Goal: Transaction & Acquisition: Purchase product/service

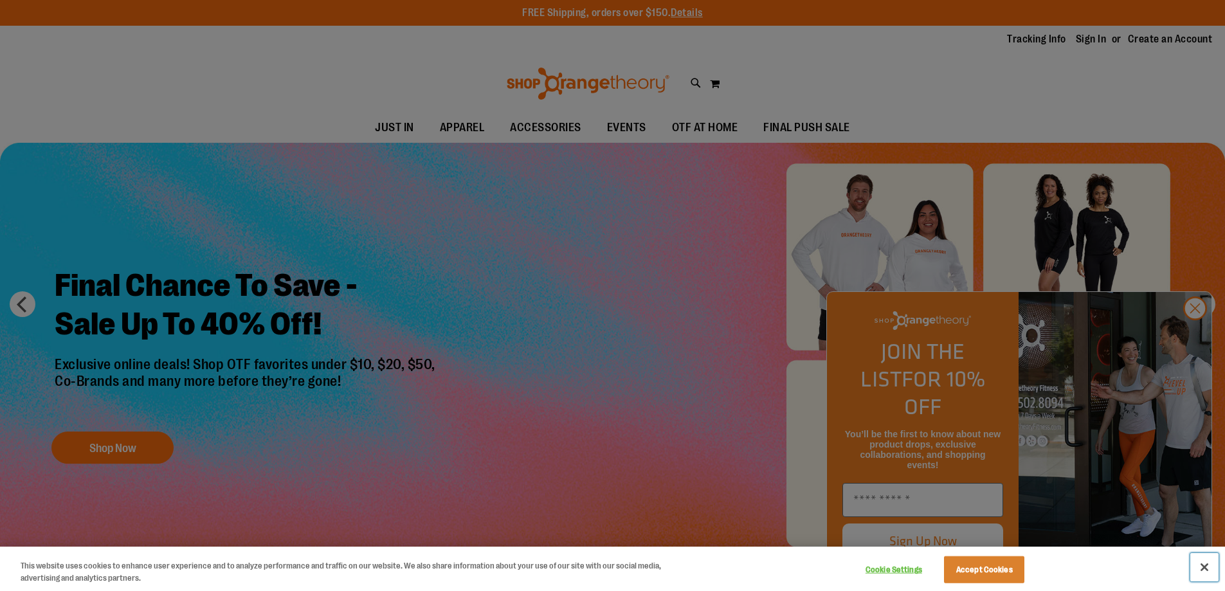
click at [1204, 565] on button "Close" at bounding box center [1204, 567] width 28 height 28
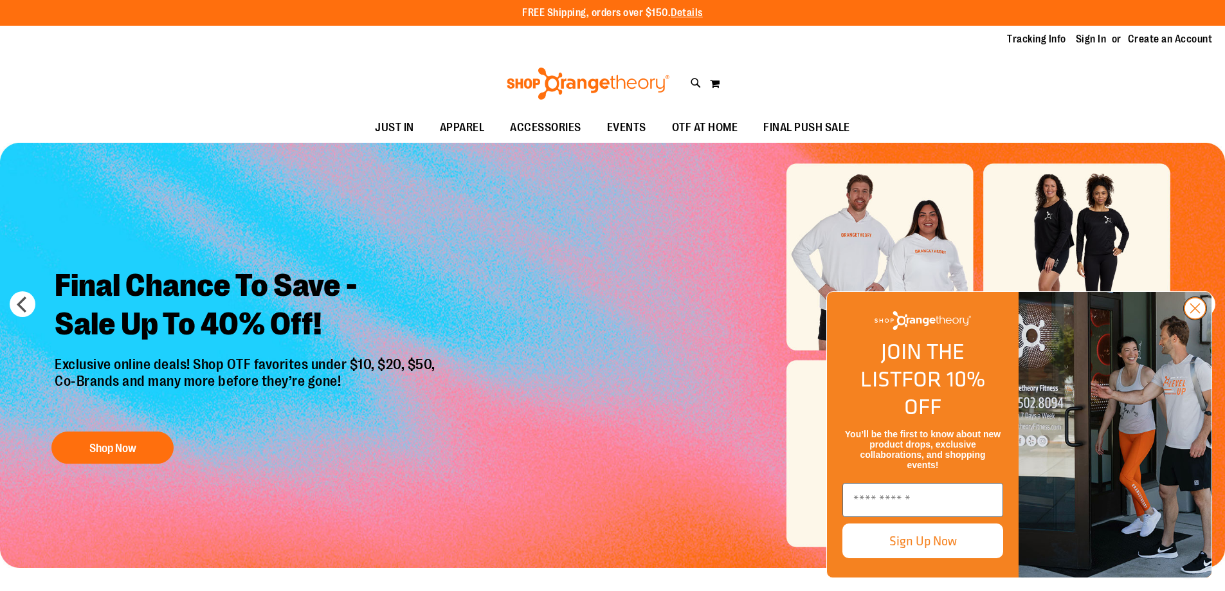
click at [1195, 319] on circle "Close dialog" at bounding box center [1194, 308] width 21 height 21
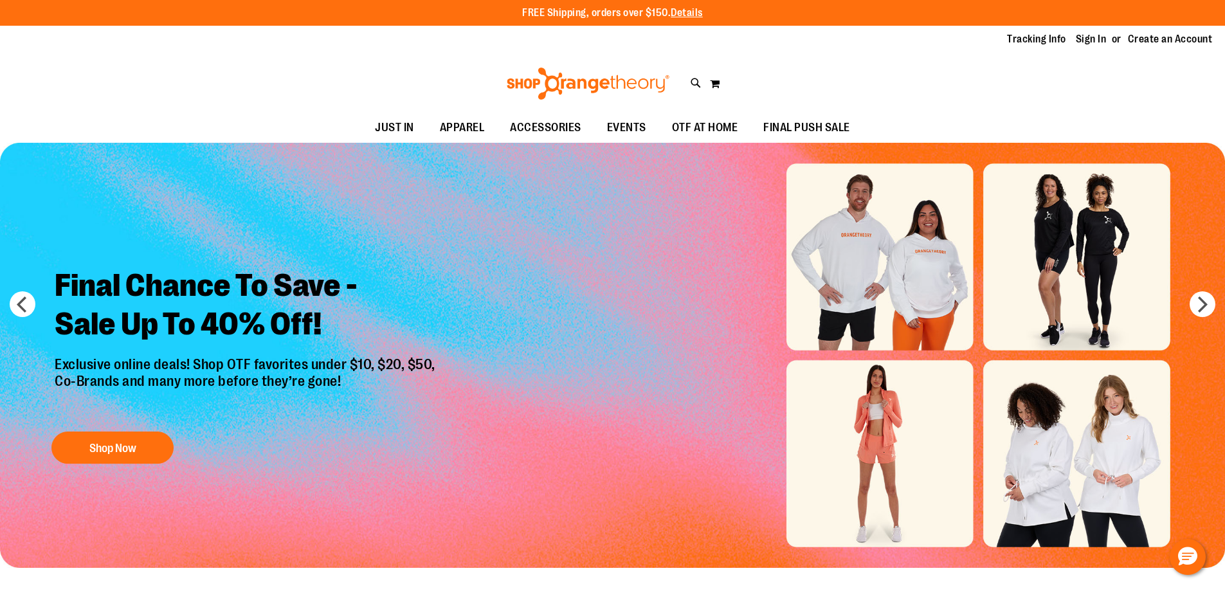
click at [1089, 32] on div "Tracking Info Sign In Return to Procurement Create an Account" at bounding box center [612, 40] width 1225 height 28
click at [1083, 39] on link "Sign In" at bounding box center [1091, 39] width 31 height 14
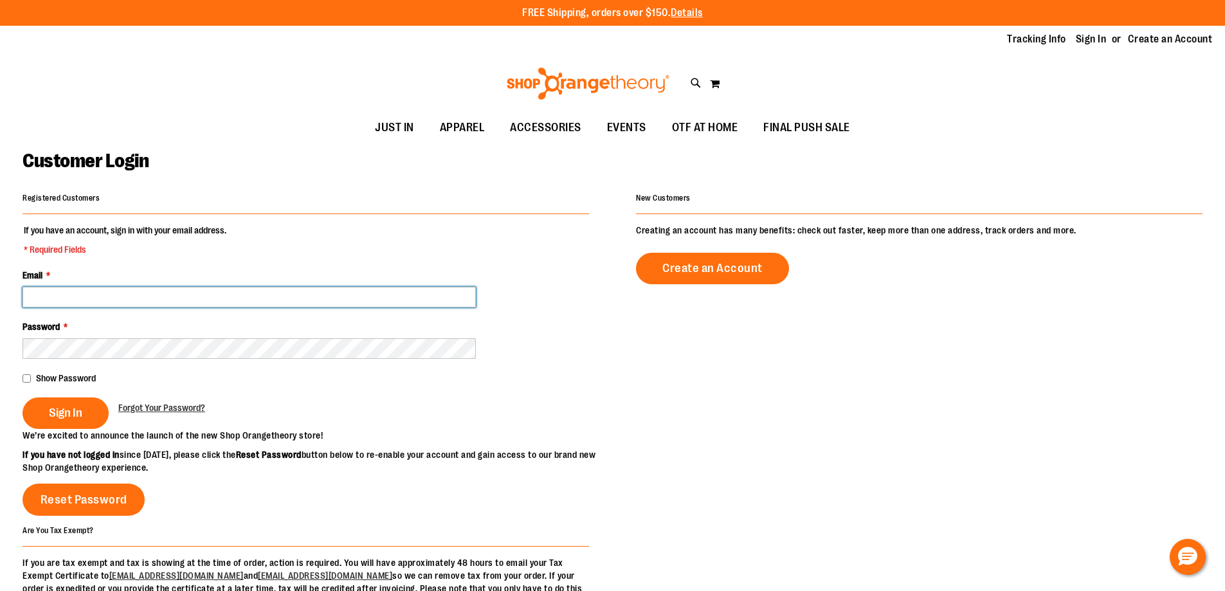
click at [77, 305] on input "Email *" at bounding box center [249, 297] width 453 height 21
paste input "**********"
type input "**********"
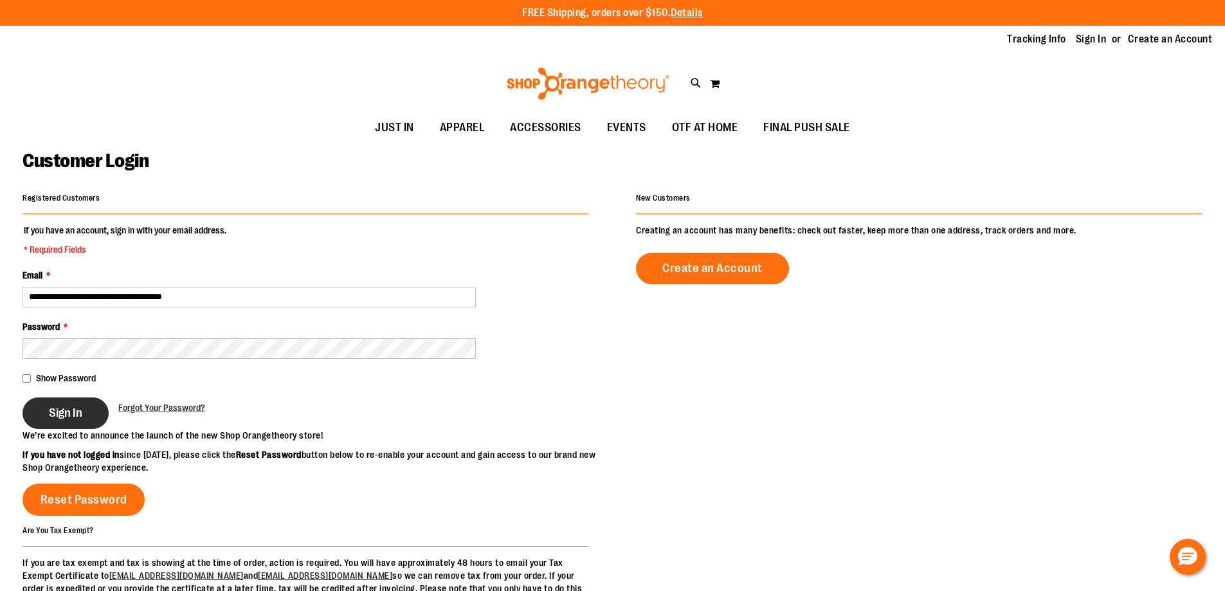
click at [78, 411] on span "Sign In" at bounding box center [65, 413] width 33 height 14
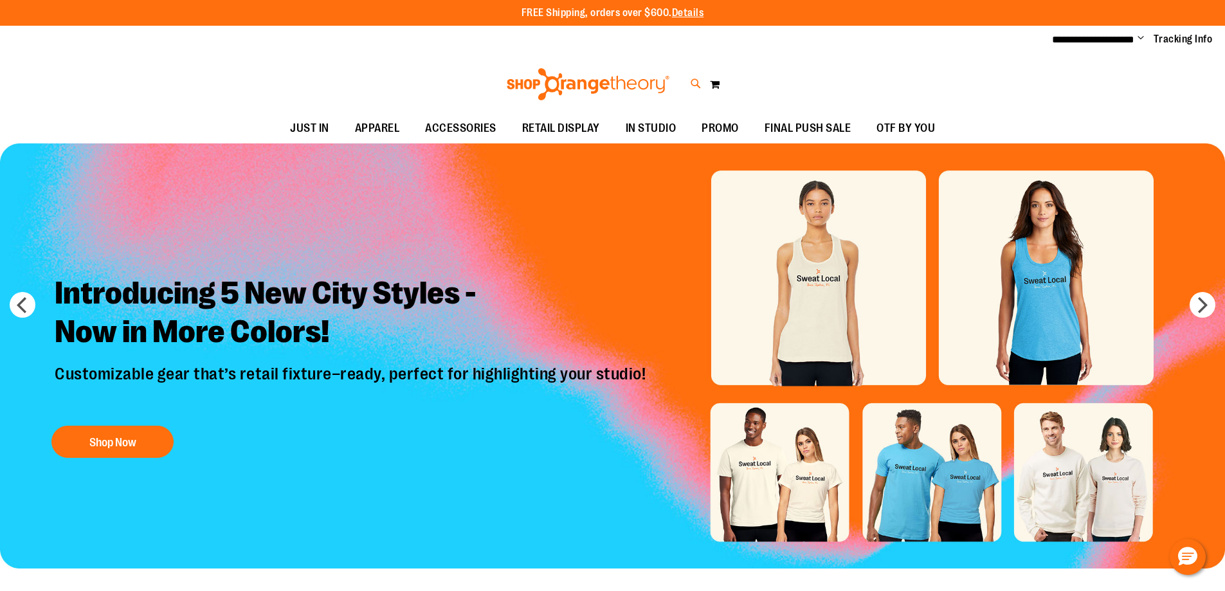
click at [693, 82] on icon at bounding box center [696, 84] width 11 height 15
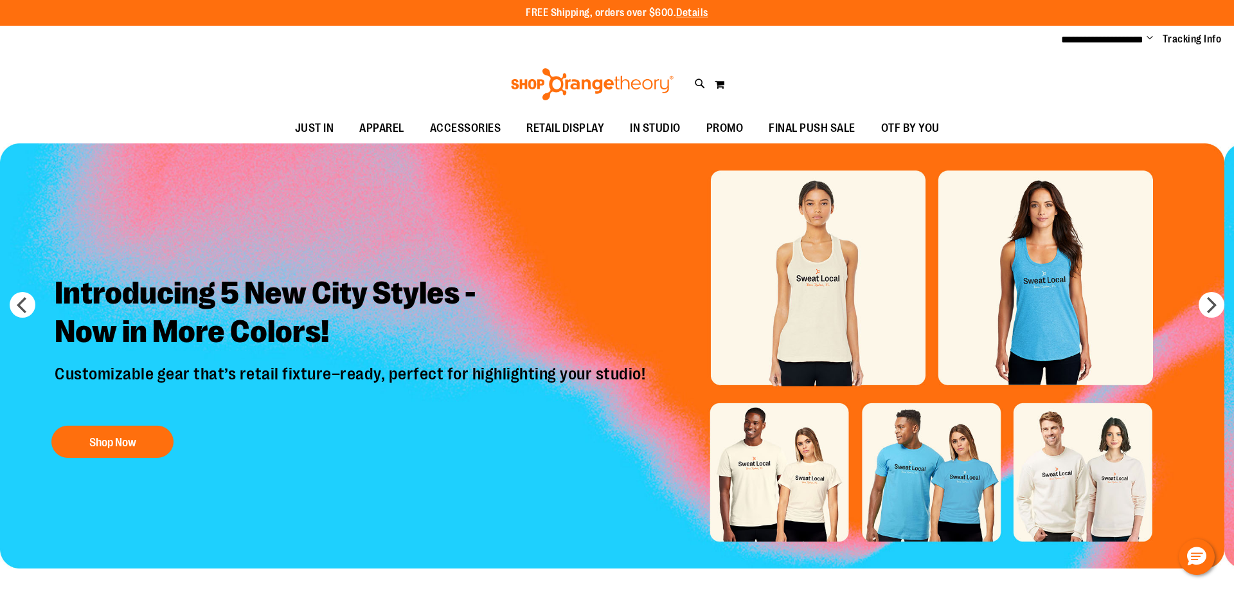
click at [615, 54] on input "Search" at bounding box center [616, 72] width 979 height 42
type input "********"
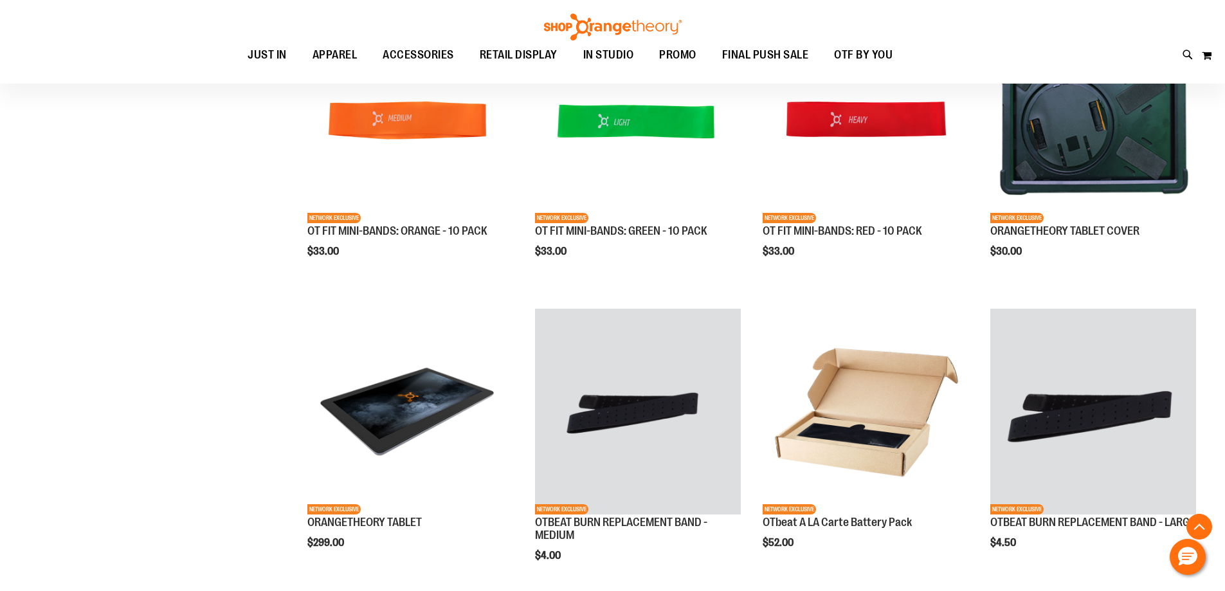
scroll to position [964, 0]
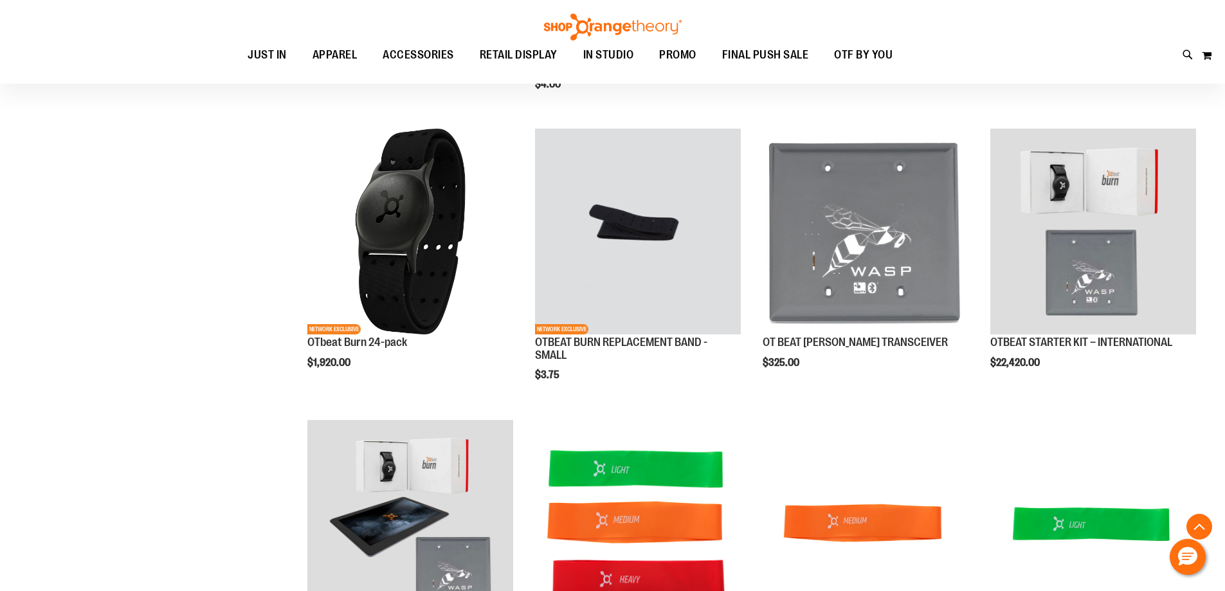
scroll to position [1157, 0]
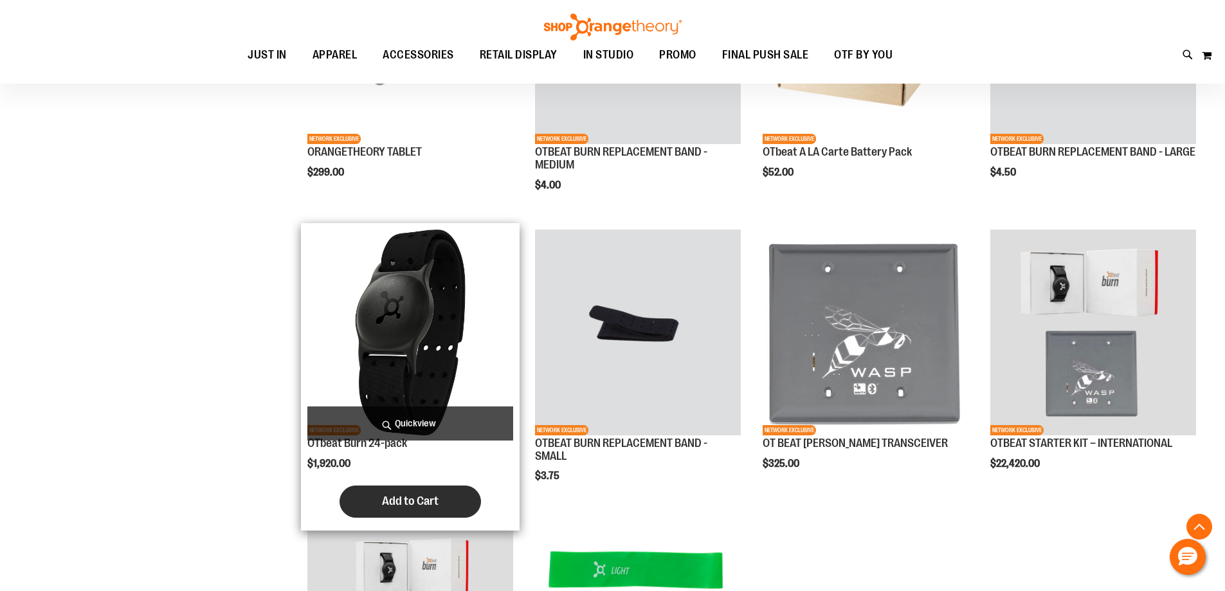
click at [442, 513] on button "Add to Cart" at bounding box center [409, 501] width 141 height 32
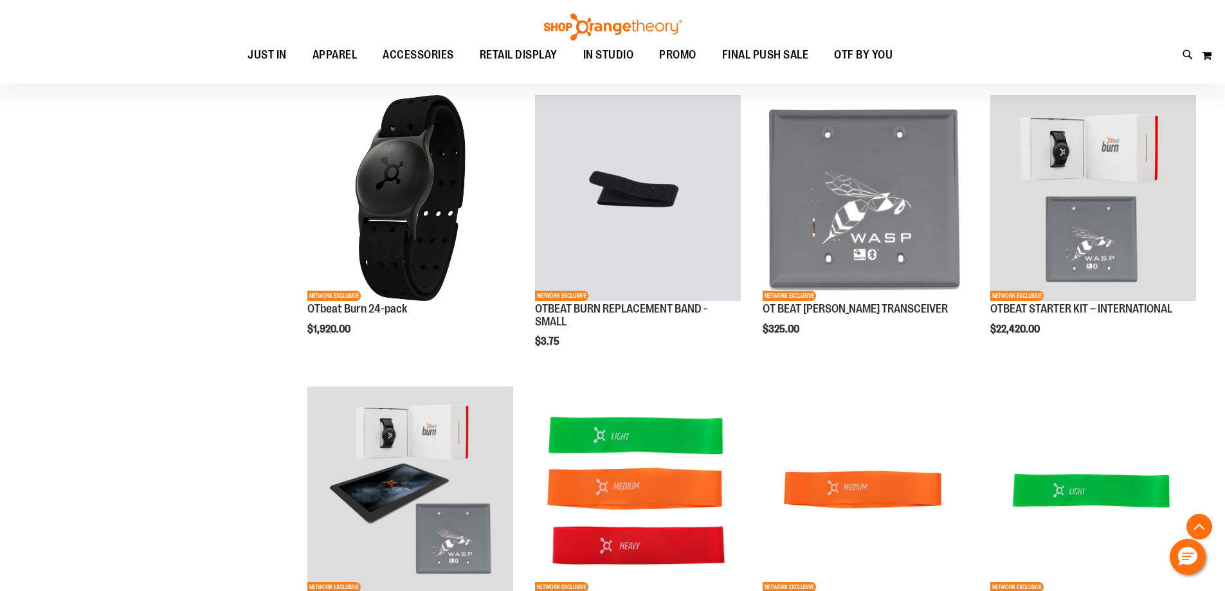
scroll to position [1157, 0]
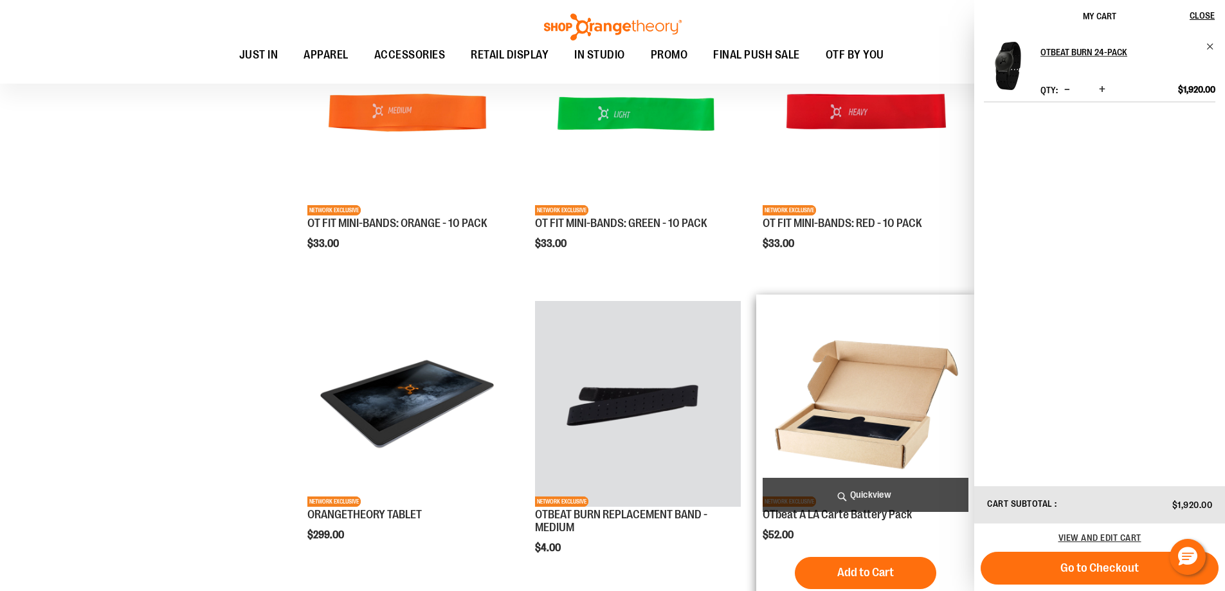
scroll to position [771, 0]
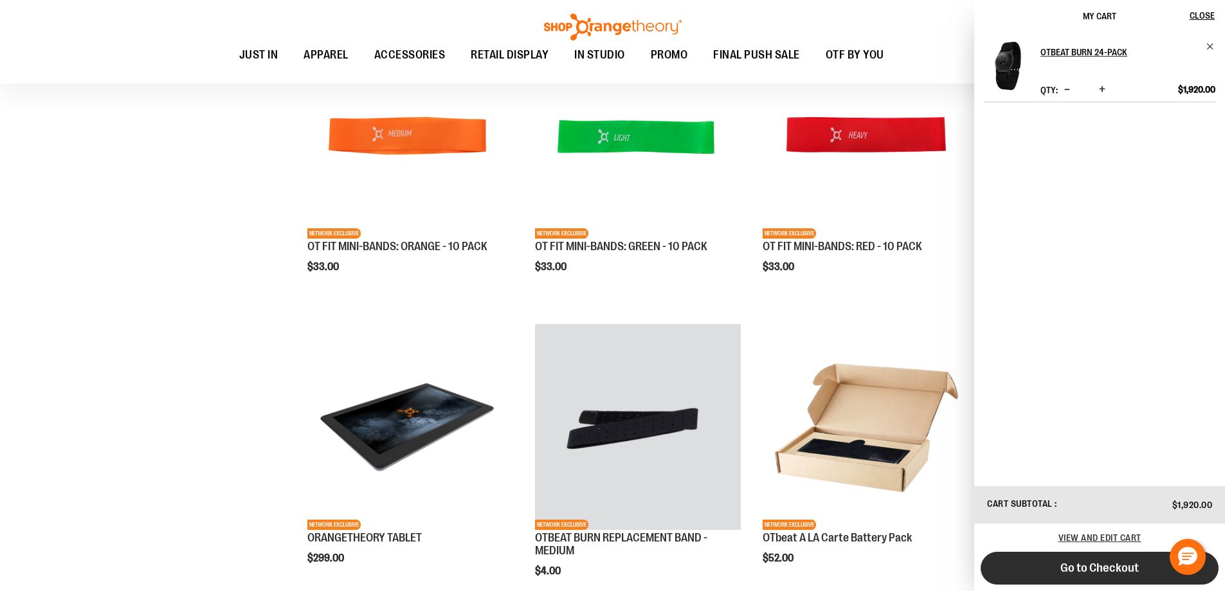
click at [1092, 580] on button "Go to Checkout" at bounding box center [1100, 568] width 238 height 33
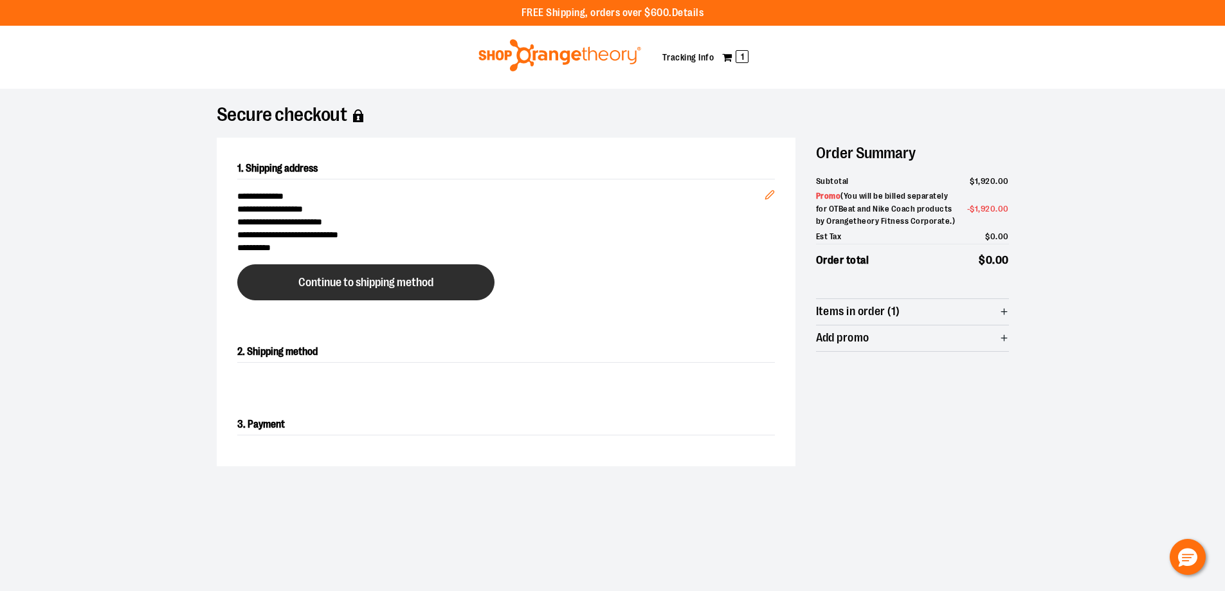
click at [402, 276] on span "Continue to shipping method" at bounding box center [365, 282] width 135 height 12
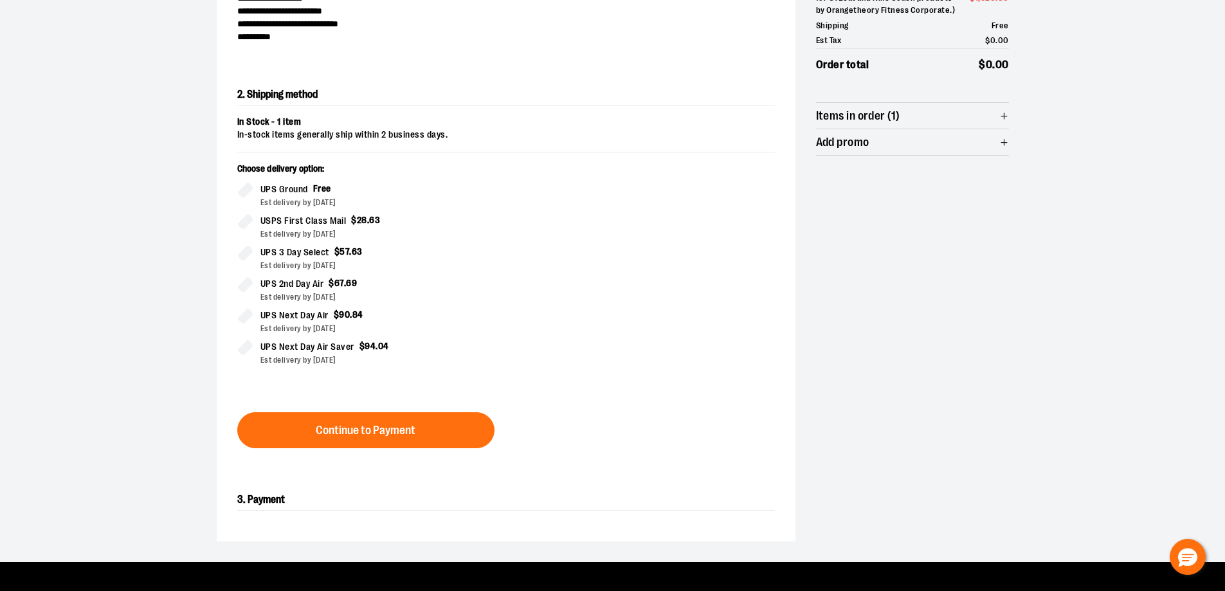
scroll to position [219, 0]
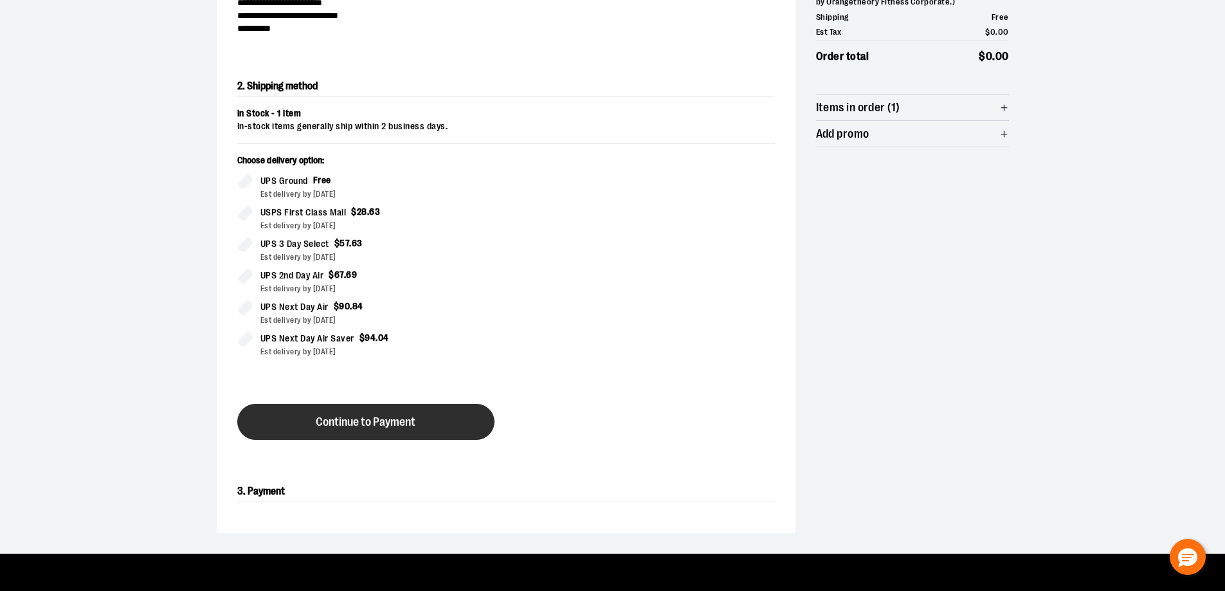
click at [331, 419] on span "Continue to Payment" at bounding box center [366, 422] width 100 height 12
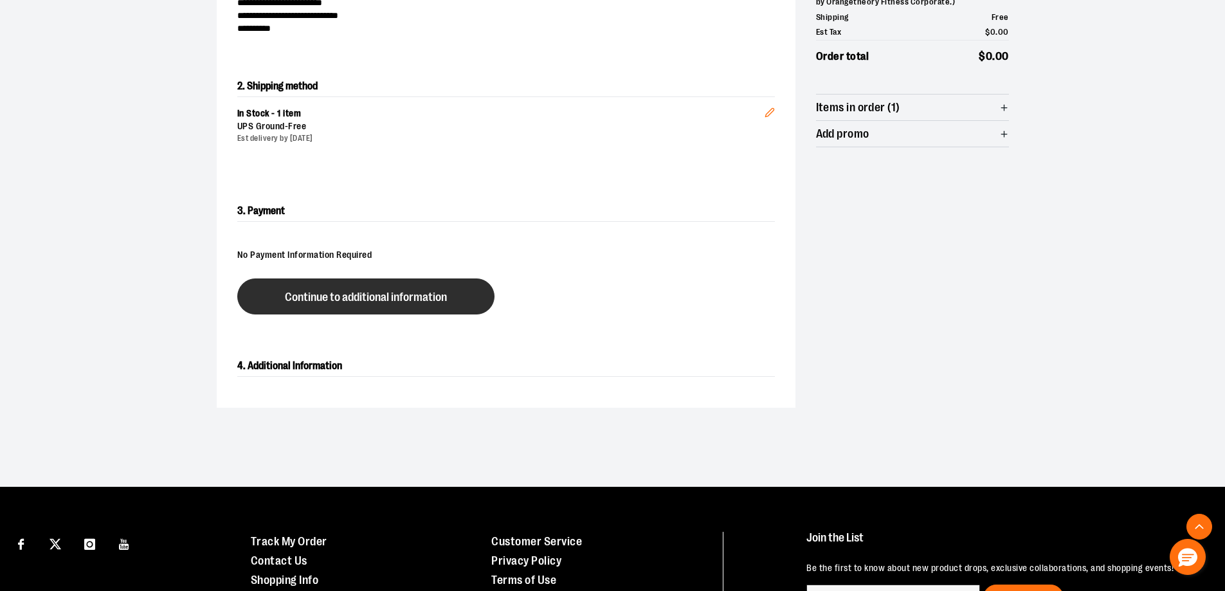
click at [344, 291] on span "Continue to additional information" at bounding box center [366, 297] width 162 height 12
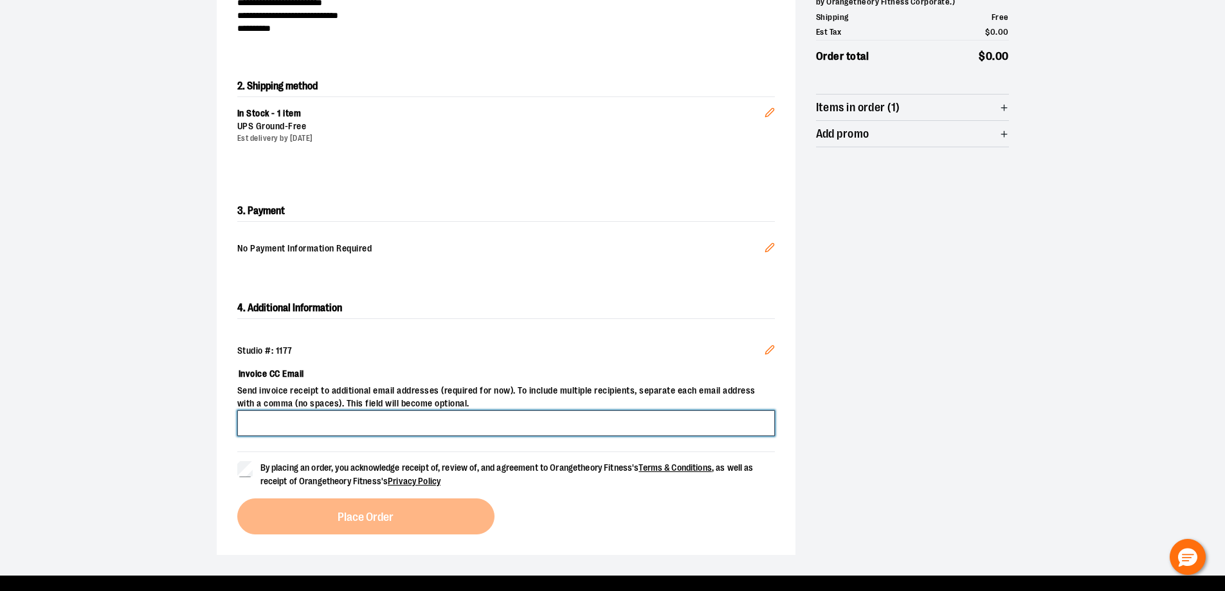
click at [379, 424] on input "Invoice CC Email" at bounding box center [506, 423] width 538 height 26
type input "**********"
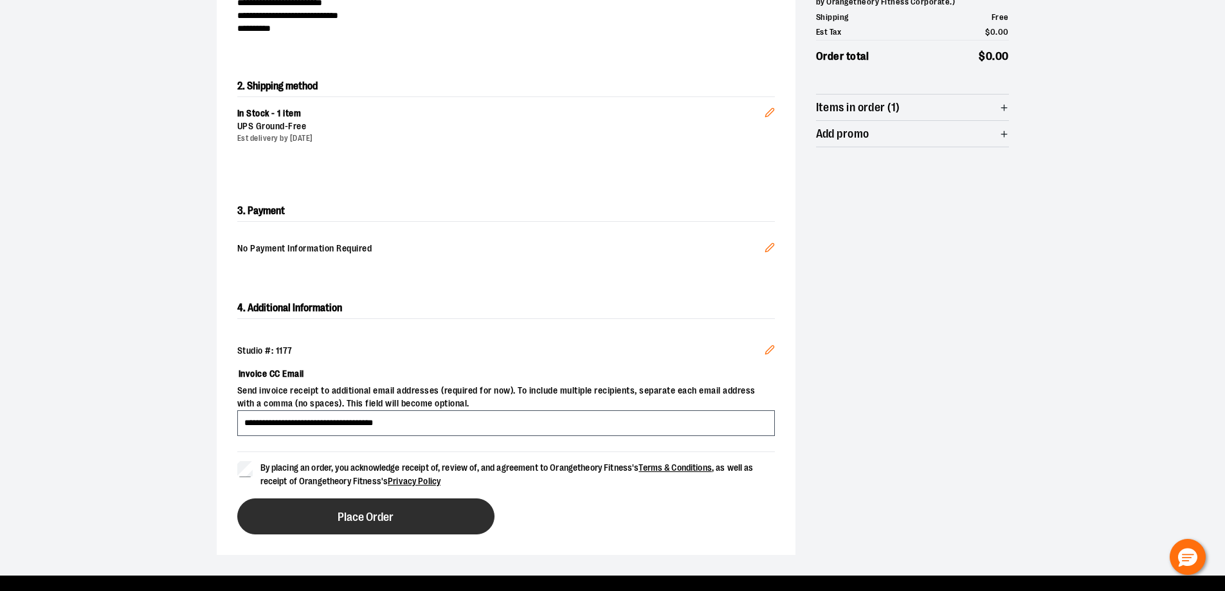
click at [266, 516] on button "Place Order" at bounding box center [365, 516] width 257 height 36
